Goal: Transaction & Acquisition: Purchase product/service

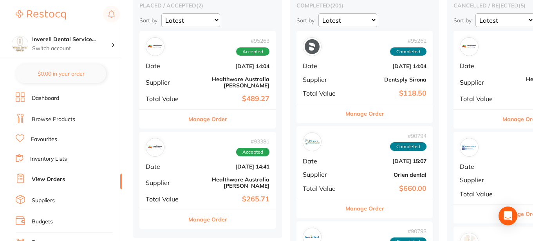
click at [68, 119] on link "Browse Products" at bounding box center [53, 120] width 43 height 8
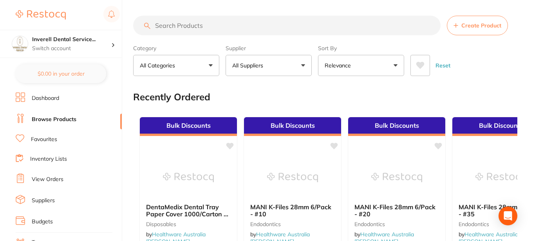
click at [160, 25] on input "search" at bounding box center [286, 26] width 307 height 20
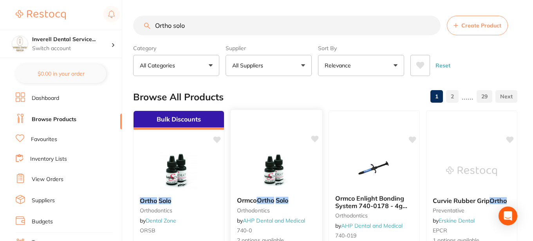
scroll to position [78, 0]
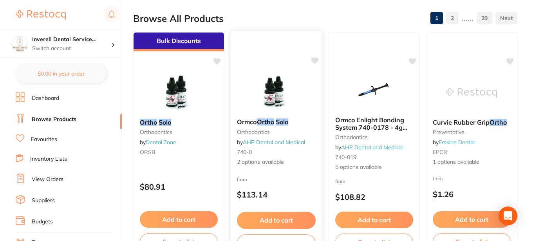
type input "Ortho solo"
click at [253, 161] on span "2 options available" at bounding box center [276, 162] width 79 height 8
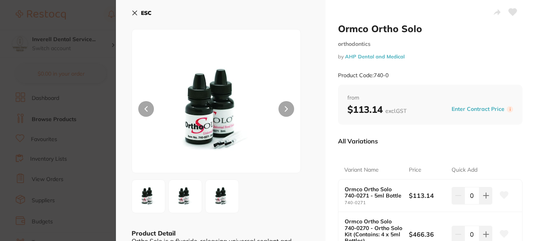
click at [134, 13] on icon at bounding box center [135, 13] width 4 height 4
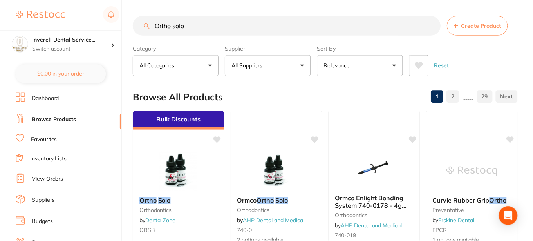
scroll to position [78, 0]
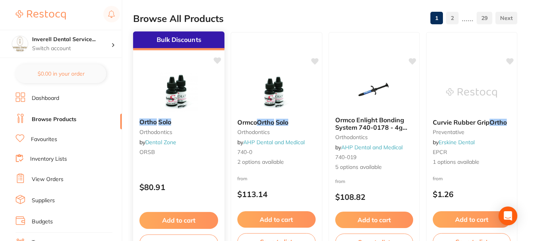
click at [173, 94] on img at bounding box center [178, 92] width 51 height 40
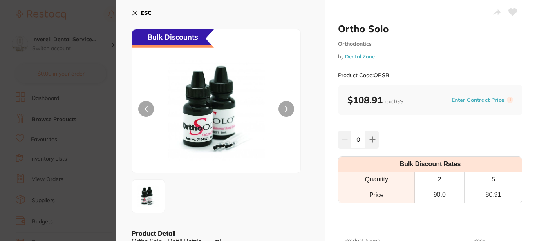
click at [135, 11] on icon at bounding box center [135, 13] width 6 height 6
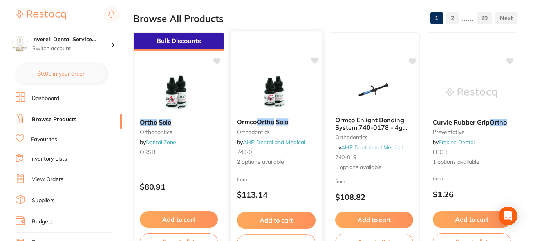
scroll to position [117, 0]
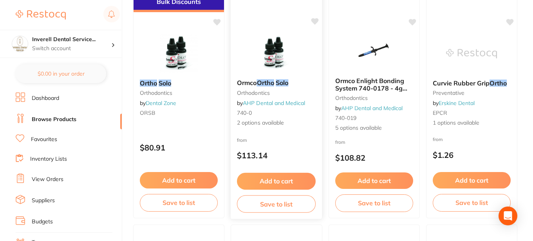
click at [279, 180] on button "Add to cart" at bounding box center [276, 181] width 79 height 17
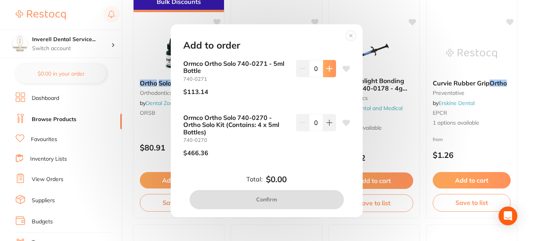
click at [327, 67] on icon at bounding box center [329, 68] width 5 height 5
type input "1"
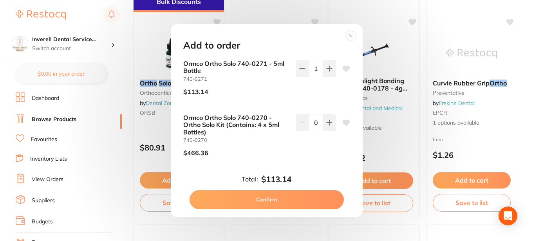
click at [283, 201] on button "Confirm" at bounding box center [267, 199] width 154 height 19
checkbox input "false"
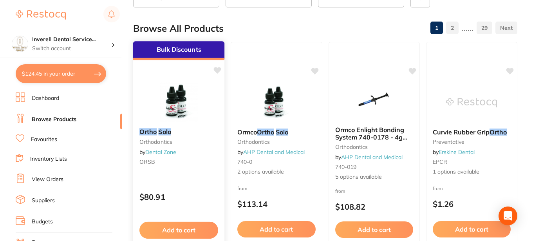
scroll to position [0, 0]
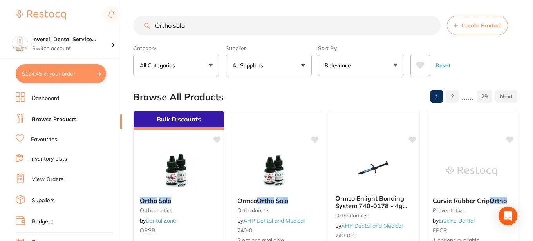
click at [432, 27] on input "Ortho solo" at bounding box center [286, 26] width 307 height 20
click at [161, 25] on input "search" at bounding box center [286, 26] width 307 height 20
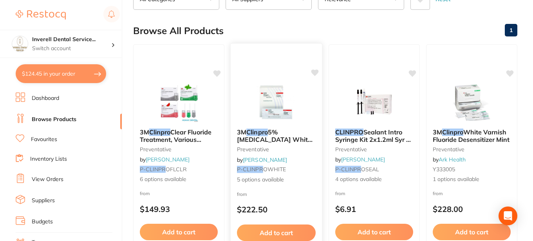
scroll to position [78, 0]
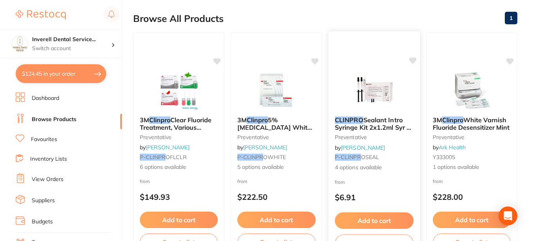
type input "Clinpro"
click at [374, 92] on img at bounding box center [373, 90] width 51 height 40
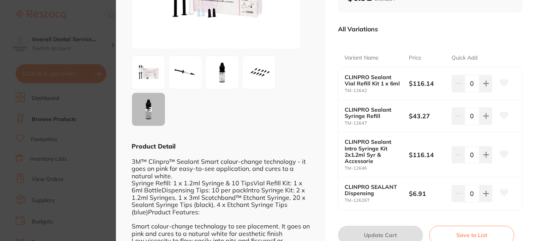
scroll to position [117, 0]
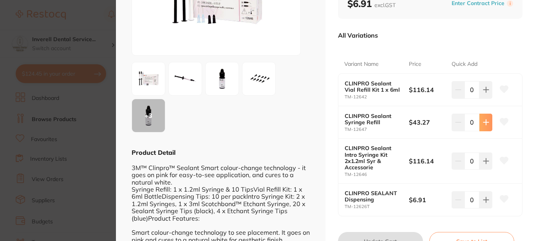
click at [486, 121] on icon at bounding box center [486, 122] width 6 height 6
type input "1"
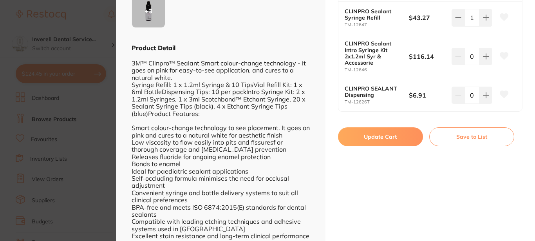
scroll to position [235, 0]
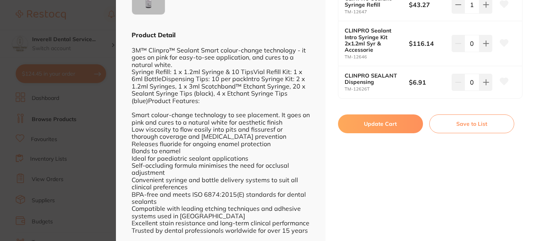
click at [389, 123] on button "Update Cart" at bounding box center [380, 123] width 85 height 19
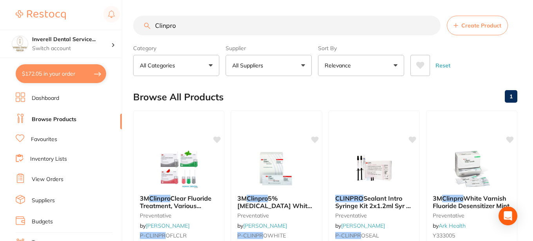
click at [65, 75] on button "$172.05 in your order" at bounding box center [61, 73] width 90 height 19
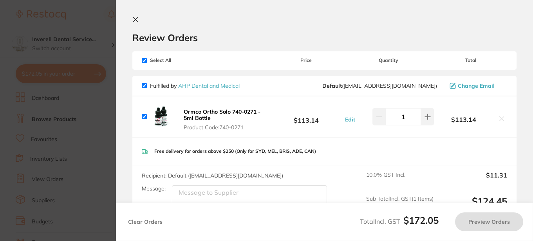
checkbox input "true"
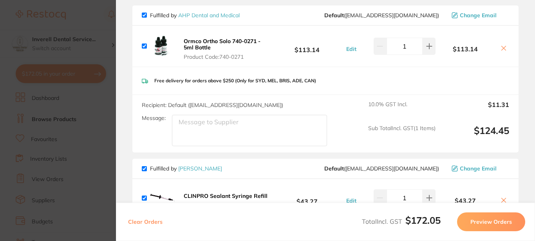
scroll to position [157, 0]
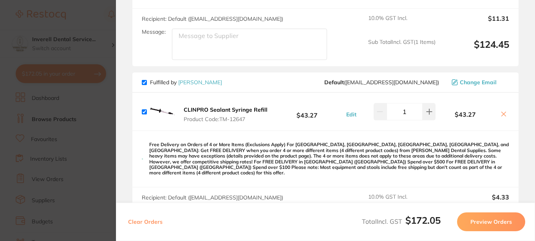
click at [502, 112] on icon at bounding box center [504, 114] width 6 height 6
click at [503, 32] on output "$11.31" at bounding box center [475, 23] width 67 height 17
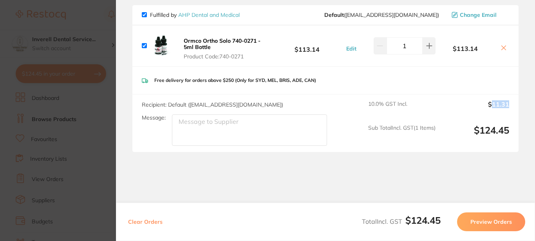
scroll to position [71, 0]
checkbox input "true"
click at [437, 114] on div "10.0 % GST Incl. $11.31 Sub Total Incl. GST ( 1 Items) $124.45" at bounding box center [438, 123] width 141 height 45
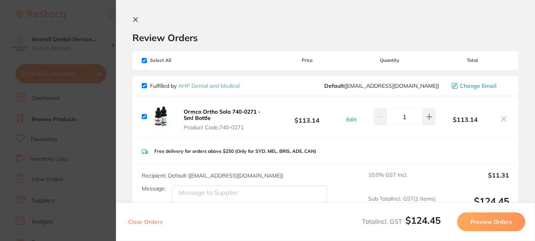
click at [135, 17] on icon at bounding box center [135, 19] width 6 height 6
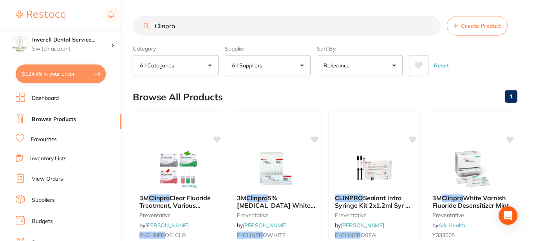
scroll to position [1, 0]
drag, startPoint x: 186, startPoint y: 27, endPoint x: 150, endPoint y: 22, distance: 36.0
click at [150, 22] on div "Clinpro Create Product" at bounding box center [325, 25] width 384 height 20
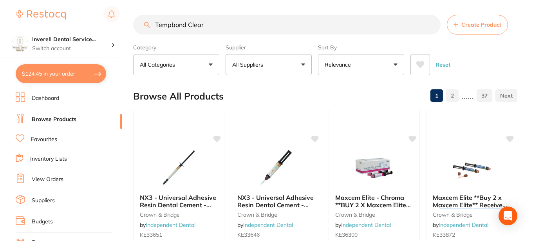
scroll to position [0, 0]
type input "Tempbond Clear"
click at [430, 25] on input "Tempbond Clear" at bounding box center [286, 26] width 307 height 20
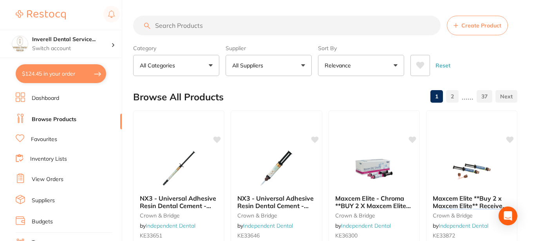
click at [162, 25] on input "search" at bounding box center [286, 26] width 307 height 20
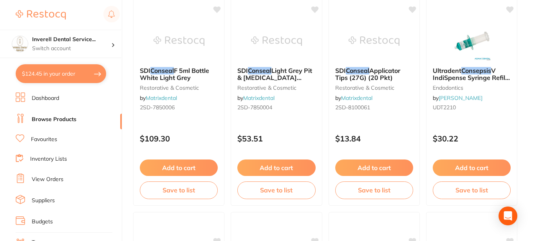
scroll to position [627, 0]
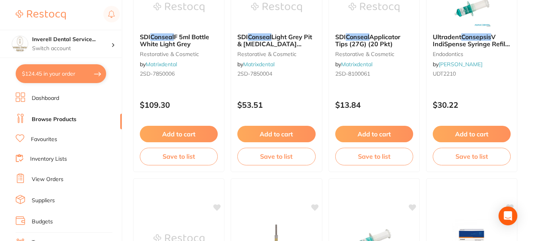
type input "conseal"
click at [44, 137] on link "Favourites" at bounding box center [44, 140] width 26 height 8
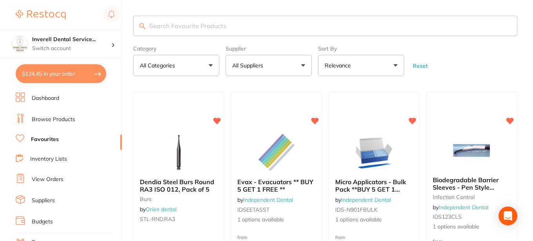
click at [168, 23] on input "search" at bounding box center [325, 26] width 384 height 20
click at [155, 23] on input "search" at bounding box center [325, 26] width 384 height 20
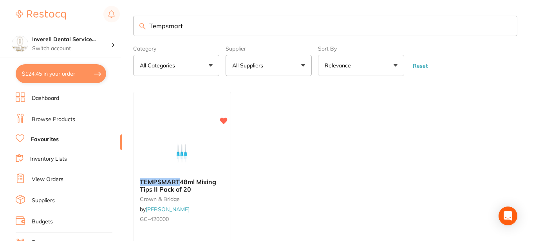
type input "Tempsmart"
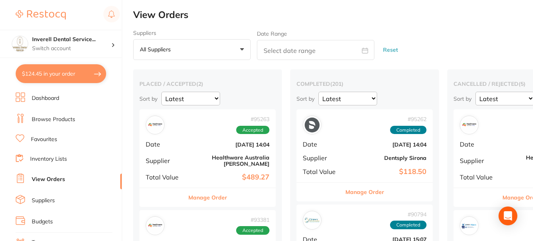
click at [72, 74] on button "$124.45 in your order" at bounding box center [61, 73] width 90 height 19
checkbox input "true"
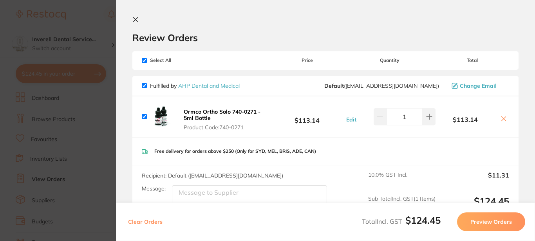
click at [137, 18] on icon at bounding box center [136, 20] width 4 height 4
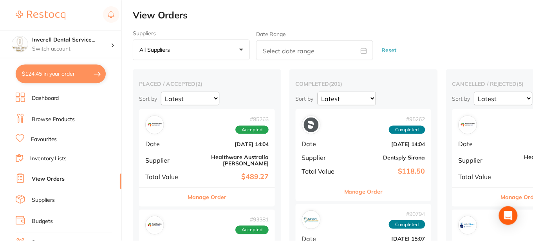
scroll to position [3, 0]
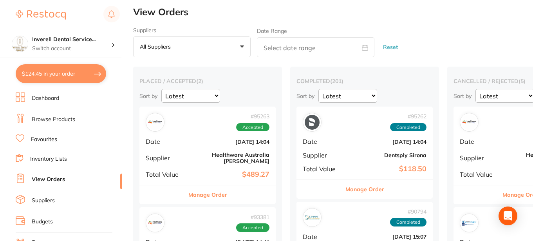
drag, startPoint x: 90, startPoint y: 56, endPoint x: 244, endPoint y: 69, distance: 154.1
click at [244, 69] on div "placed / accepted ( 2 ) Sort by Latest Notification # 95263 Accepted Date Oct 1…" at bounding box center [207, 190] width 149 height 247
